Goal: Task Accomplishment & Management: Use online tool/utility

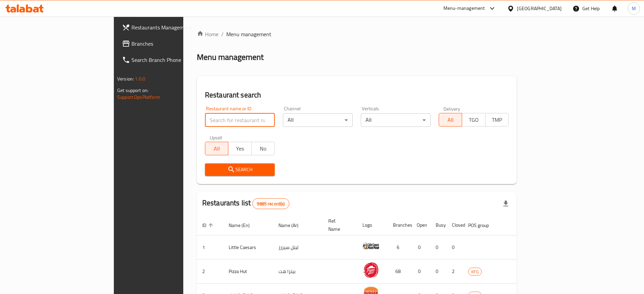
click at [216, 124] on input "search" at bounding box center [240, 120] width 70 height 14
type input "pret"
click button "Search" at bounding box center [240, 170] width 70 height 13
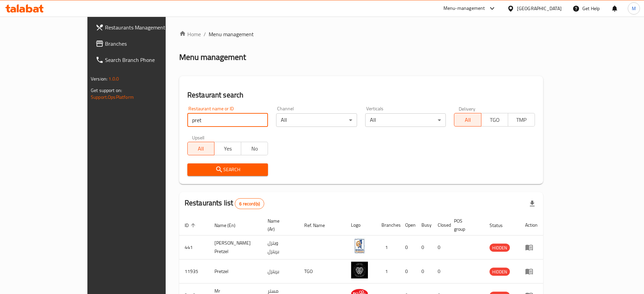
scroll to position [115, 0]
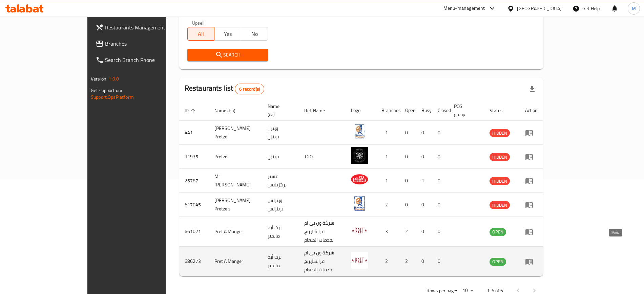
click at [533, 259] on icon "enhanced table" at bounding box center [528, 262] width 7 height 6
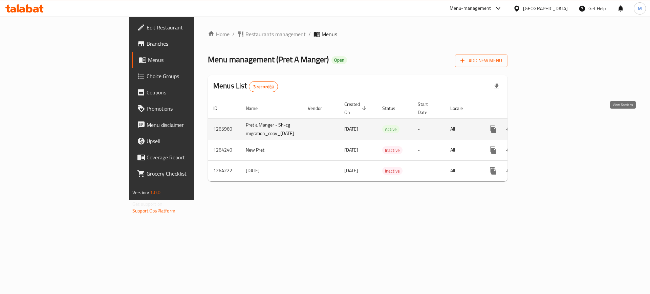
click at [545, 126] on icon "enhanced table" at bounding box center [542, 129] width 6 height 6
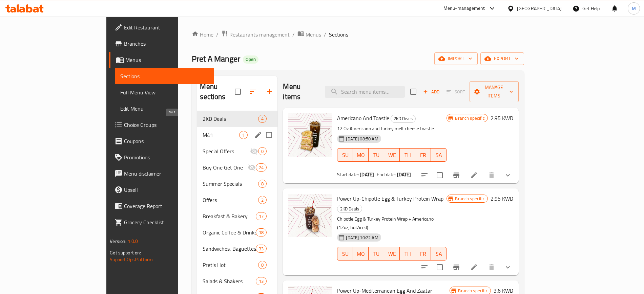
click at [202, 131] on span "M41" at bounding box center [220, 135] width 37 height 8
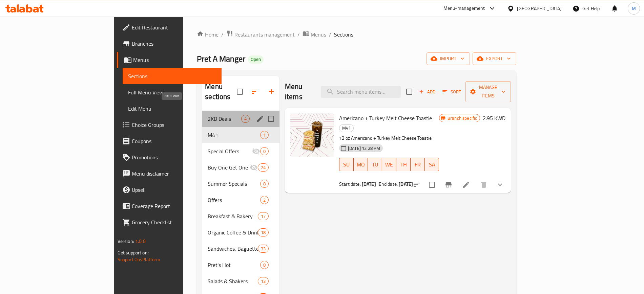
click at [208, 115] on span "2KD Deals" at bounding box center [225, 119] width 34 height 8
